Goal: Check status: Check status

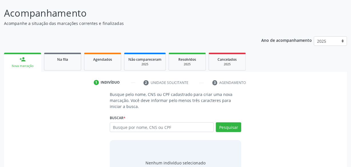
scroll to position [68, 0]
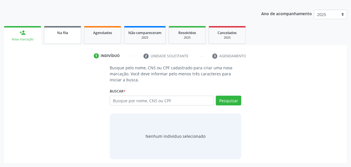
click at [65, 35] on link "Na fila" at bounding box center [62, 35] width 37 height 18
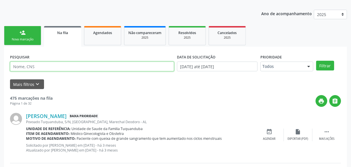
click at [64, 63] on input "text" at bounding box center [92, 67] width 164 height 10
type input "lucineide"
click at [316, 61] on button "Filtrar" at bounding box center [325, 66] width 18 height 10
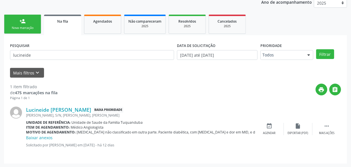
scroll to position [79, 0]
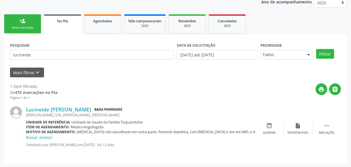
click at [30, 137] on link "Baixar anexos" at bounding box center [39, 136] width 27 height 5
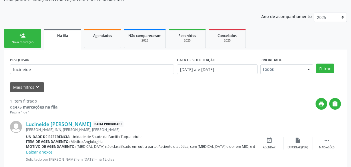
scroll to position [79, 0]
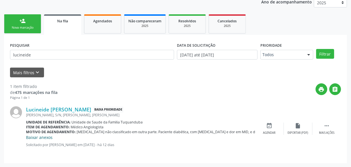
click at [34, 136] on link "Baixar anexos" at bounding box center [39, 136] width 27 height 5
click at [332, 128] on div " Mais ações" at bounding box center [327, 128] width 29 height 12
click at [290, 105] on div "Lucineide [PERSON_NAME] Baixa Prioridade [PERSON_NAME], S/N, [PERSON_NAME], Mar…" at bounding box center [175, 128] width 331 height 57
drag, startPoint x: 76, startPoint y: 143, endPoint x: 68, endPoint y: 144, distance: 8.4
click at [76, 143] on p "Solicitado por [PERSON_NAME] em [DATE] - há 12 dias" at bounding box center [98, 144] width 144 height 5
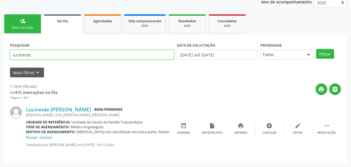
click at [0, 47] on div "Acompanhamento Acompanhe a situação das marcações correntes e finalizadas Relat…" at bounding box center [175, 63] width 351 height 207
click at [316, 49] on button "Filtrar" at bounding box center [325, 54] width 18 height 10
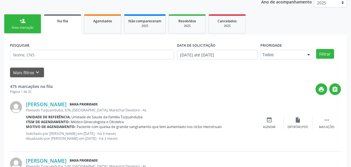
click at [20, 23] on div "person_add" at bounding box center [22, 21] width 6 height 6
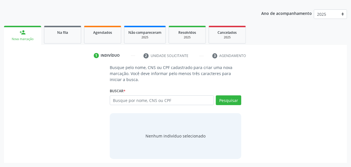
scroll to position [68, 0]
click at [100, 38] on link "Agendados" at bounding box center [102, 35] width 37 height 18
select select "9"
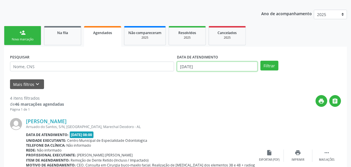
click at [204, 68] on input "[DATE]" at bounding box center [217, 67] width 81 height 10
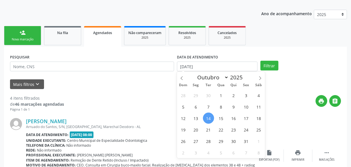
click at [208, 119] on span "14" at bounding box center [208, 117] width 11 height 11
type input "[DATE]"
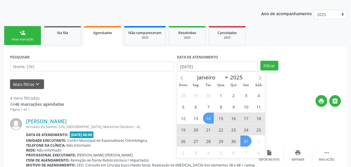
click at [247, 142] on span "31" at bounding box center [246, 140] width 11 height 11
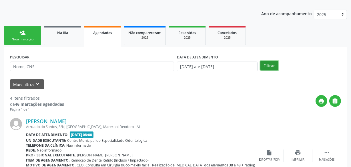
click at [273, 66] on button "Filtrar" at bounding box center [270, 66] width 18 height 10
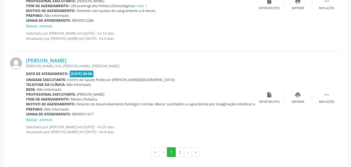
scroll to position [1390, 0]
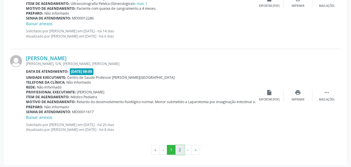
click at [177, 146] on button "2" at bounding box center [180, 150] width 9 height 10
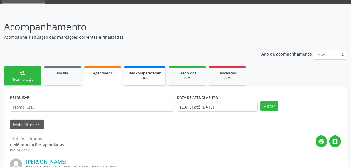
scroll to position [0, 0]
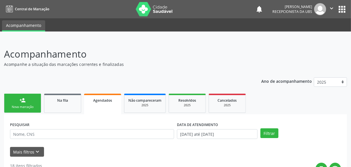
click at [20, 107] on div "Nova marcação" at bounding box center [22, 107] width 29 height 4
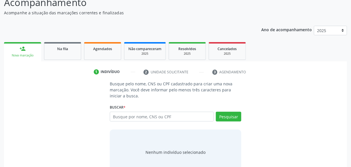
scroll to position [52, 0]
click at [68, 55] on link "Na fila" at bounding box center [62, 51] width 37 height 18
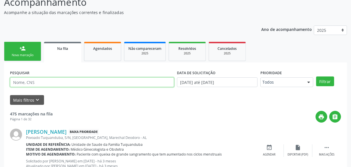
click at [100, 83] on input "text" at bounding box center [92, 82] width 164 height 10
type input "KETLIN"
click at [316, 76] on button "Filtrar" at bounding box center [325, 81] width 18 height 10
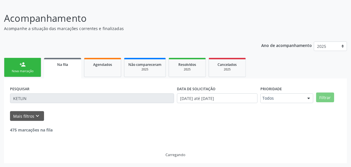
scroll to position [17, 0]
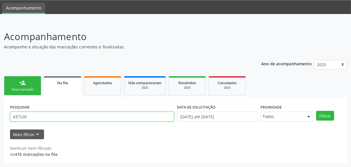
drag, startPoint x: 33, startPoint y: 119, endPoint x: 1, endPoint y: 118, distance: 31.2
click at [1, 118] on div "Acompanhamento Acompanhe a situação das marcações correntes e finalizadas Relat…" at bounding box center [175, 94] width 351 height 145
type input "704608640640825"
click at [316, 111] on button "Filtrar" at bounding box center [325, 116] width 18 height 10
drag, startPoint x: 27, startPoint y: 118, endPoint x: 11, endPoint y: 118, distance: 15.5
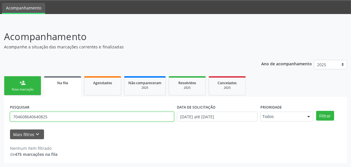
click at [11, 118] on input "704608640640825" at bounding box center [92, 117] width 164 height 10
click at [316, 111] on button "Filtrar" at bounding box center [325, 116] width 18 height 10
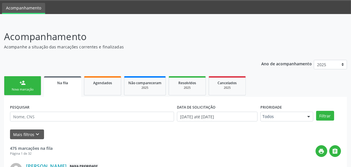
click at [35, 85] on link "person_add Nova marcação" at bounding box center [22, 85] width 37 height 19
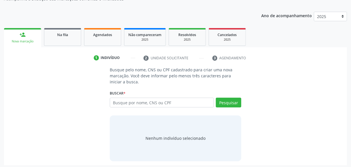
scroll to position [68, 0]
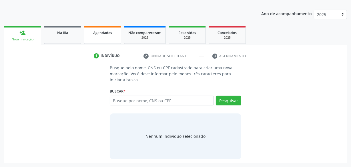
click at [101, 35] on div "Agendados" at bounding box center [102, 32] width 29 height 6
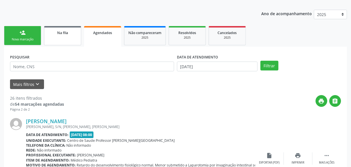
click at [62, 38] on link "Na fila" at bounding box center [62, 35] width 37 height 19
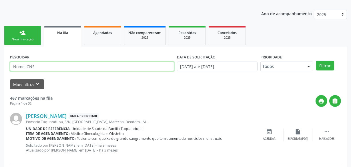
click at [130, 70] on input "text" at bounding box center [92, 67] width 164 height 10
type input "[PERSON_NAME]"
click at [316, 61] on button "Filtrar" at bounding box center [325, 66] width 18 height 10
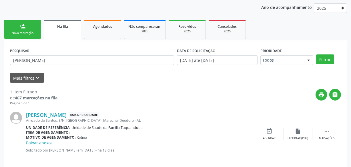
scroll to position [79, 0]
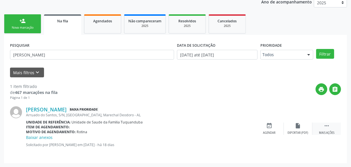
click at [324, 126] on icon "" at bounding box center [327, 125] width 6 height 6
click at [303, 127] on div "edit Editar" at bounding box center [298, 128] width 29 height 12
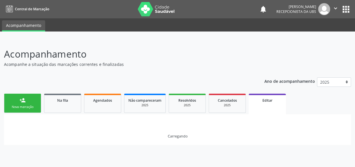
click at [23, 105] on div "Nova marcação" at bounding box center [22, 107] width 29 height 4
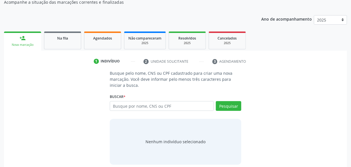
scroll to position [68, 0]
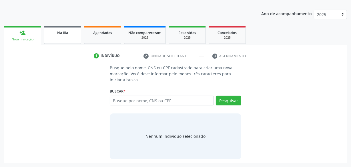
click at [61, 40] on link "Na fila" at bounding box center [62, 35] width 37 height 18
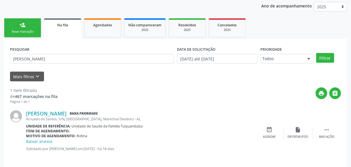
scroll to position [79, 0]
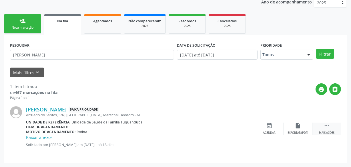
click at [331, 125] on div " Mais ações" at bounding box center [327, 128] width 29 height 12
click at [306, 126] on div "edit Editar" at bounding box center [298, 128] width 29 height 12
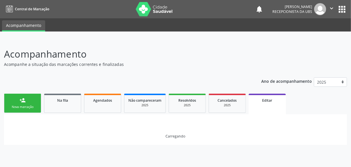
scroll to position [0, 0]
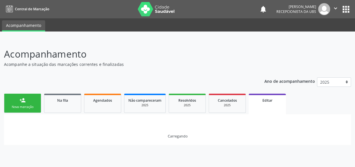
click at [309, 125] on div "Carregando" at bounding box center [177, 129] width 347 height 30
click at [94, 101] on span "Agendados" at bounding box center [102, 100] width 19 height 5
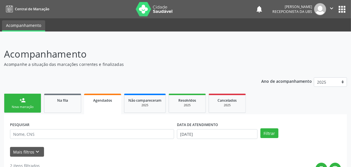
click at [166, 71] on div "Acompanhamento Acompanhe a situação das marcações correntes e finalizadas Relat…" at bounding box center [175, 116] width 343 height 138
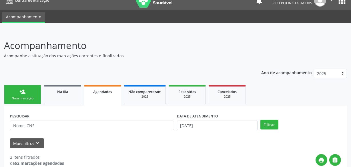
scroll to position [22, 0]
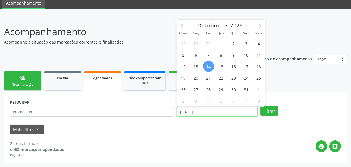
click at [219, 107] on input "[DATE]" at bounding box center [217, 112] width 81 height 10
click at [208, 66] on span "14" at bounding box center [208, 66] width 11 height 11
type input "[DATE]"
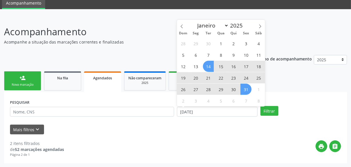
click at [242, 91] on span "31" at bounding box center [246, 89] width 11 height 11
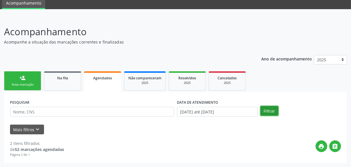
click at [271, 109] on button "Filtrar" at bounding box center [270, 111] width 18 height 10
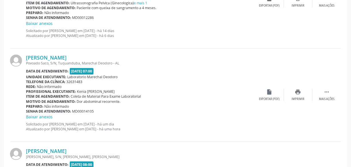
scroll to position [1244, 0]
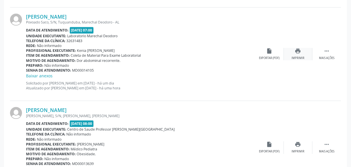
click at [303, 51] on div "print Imprimir" at bounding box center [298, 54] width 29 height 12
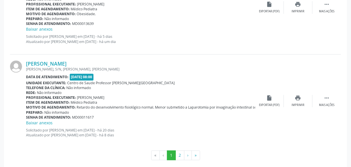
scroll to position [1390, 0]
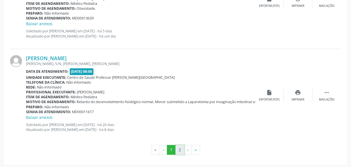
click at [183, 149] on button "2" at bounding box center [180, 150] width 9 height 10
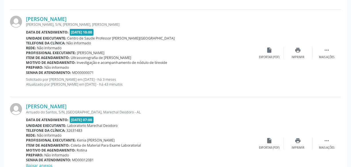
scroll to position [510, 0]
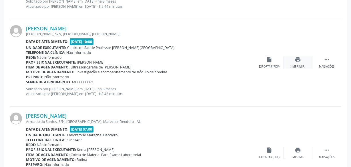
click at [296, 59] on icon "print" at bounding box center [298, 59] width 6 height 6
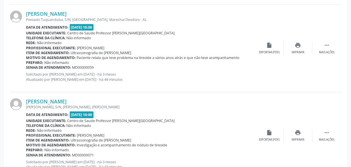
scroll to position [432, 0]
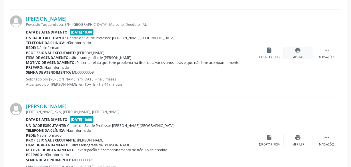
click at [296, 50] on icon "print" at bounding box center [298, 50] width 6 height 6
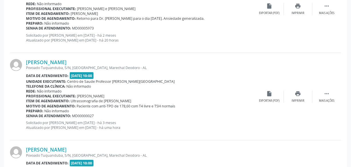
scroll to position [302, 0]
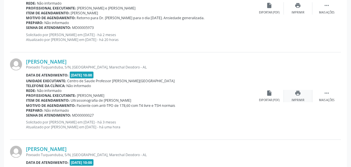
click at [298, 92] on icon "print" at bounding box center [298, 93] width 6 height 6
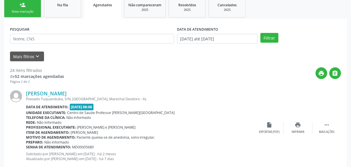
scroll to position [0, 0]
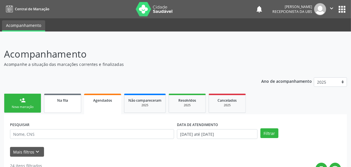
click at [70, 104] on link "Na fila" at bounding box center [62, 103] width 37 height 19
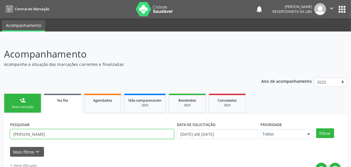
drag, startPoint x: 13, startPoint y: 134, endPoint x: 0, endPoint y: 132, distance: 12.9
click at [0, 132] on div "Acompanhamento Acompanhe a situação das marcações correntes e finalizadas Relat…" at bounding box center [175, 142] width 351 height 207
click at [316, 128] on button "Filtrar" at bounding box center [325, 133] width 18 height 10
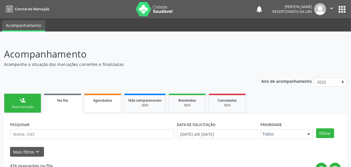
click at [103, 103] on link "Agendados" at bounding box center [102, 103] width 37 height 19
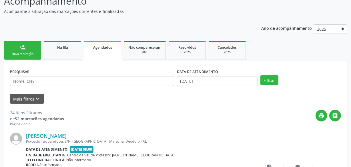
scroll to position [52, 0]
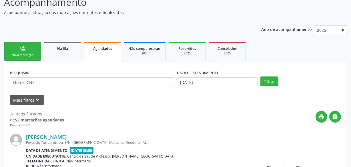
click at [14, 48] on link "person_add Nova marcação" at bounding box center [22, 51] width 37 height 19
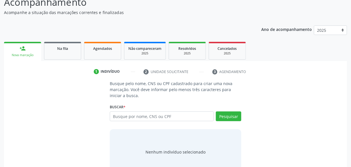
scroll to position [0, 0]
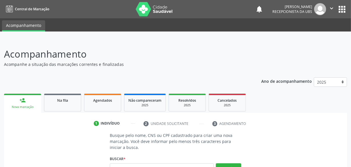
click at [332, 5] on icon "" at bounding box center [332, 8] width 6 height 6
click at [310, 32] on link "Sair" at bounding box center [317, 35] width 39 height 8
